Goal: Task Accomplishment & Management: Complete application form

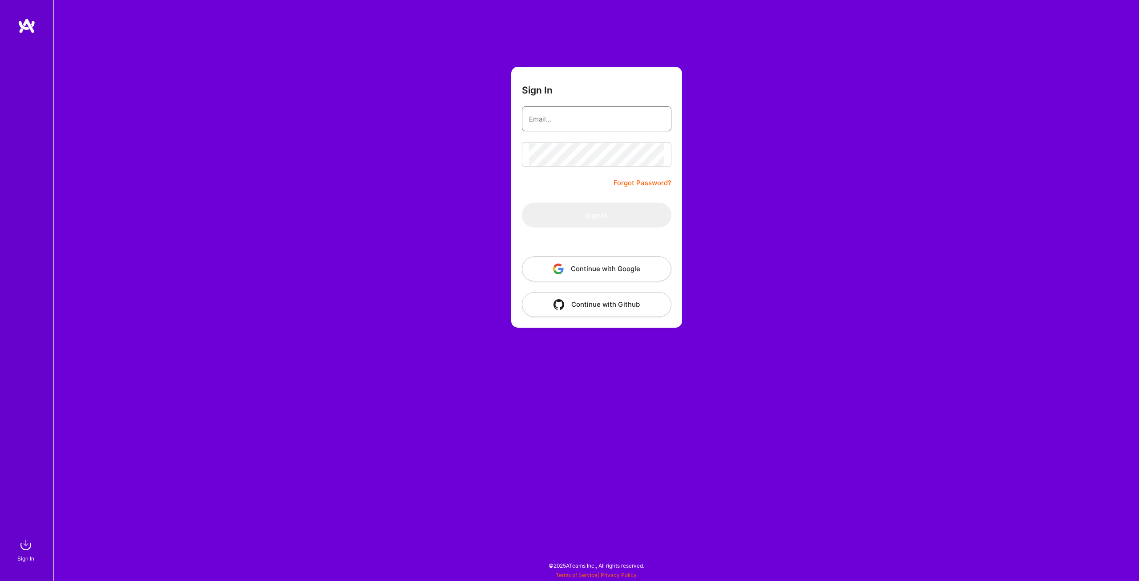
type input "[EMAIL_ADDRESS][DOMAIN_NAME]"
click at [639, 217] on button "Sign In" at bounding box center [596, 214] width 149 height 25
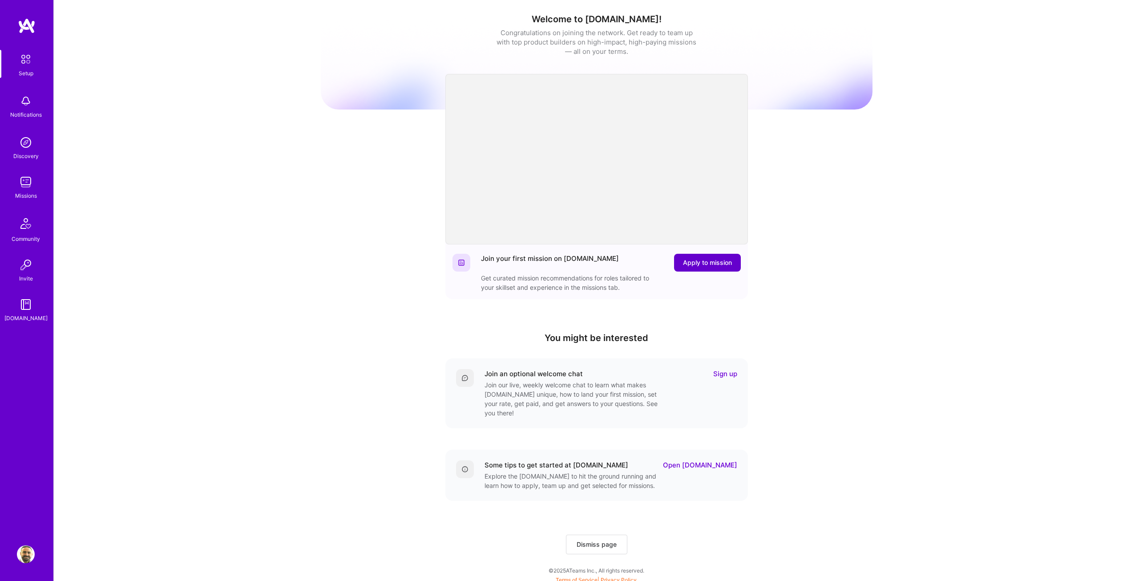
click at [713, 263] on span "Apply to mission" at bounding box center [707, 262] width 49 height 9
click at [619, 534] on button "Dismiss page" at bounding box center [596, 544] width 61 height 20
